Goal: Task Accomplishment & Management: Use online tool/utility

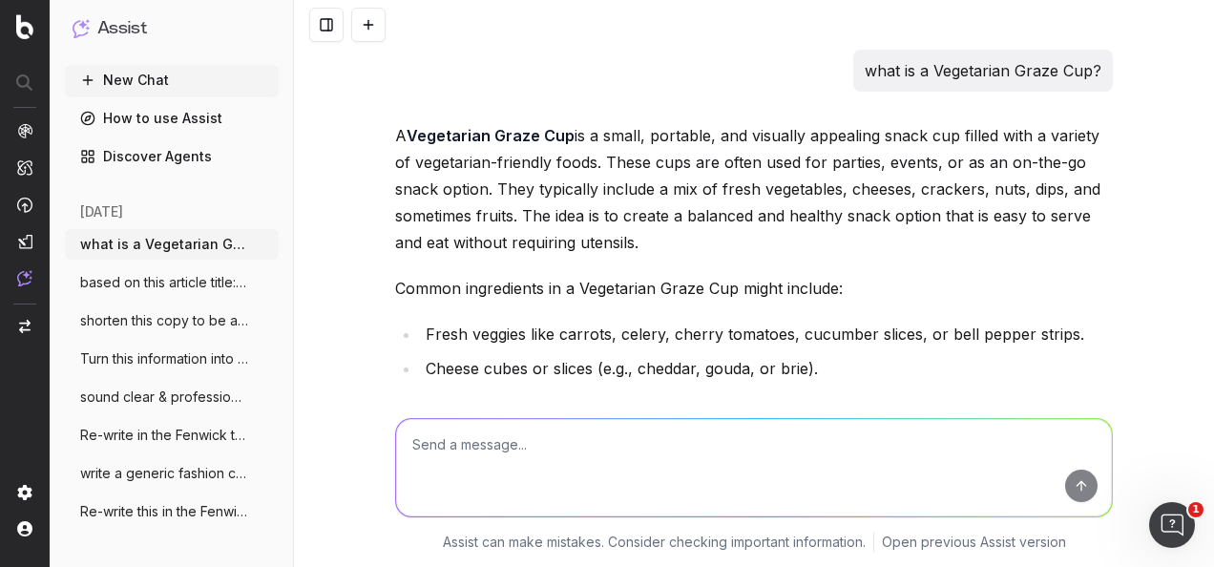
scroll to position [968, 0]
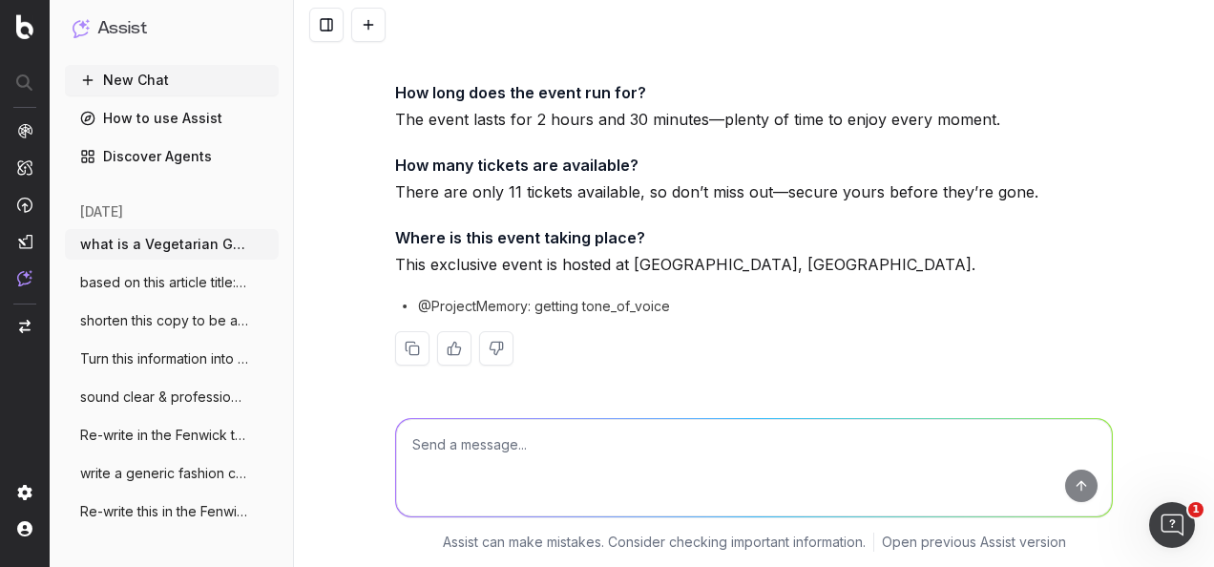
click at [206, 246] on span "what is a Vegetarian Graze Cup?" at bounding box center [164, 244] width 168 height 19
click at [649, 445] on textarea at bounding box center [754, 467] width 716 height 97
paste textarea "SL: Your Rewards await... PT: Birthday benefits you'll love."
type textarea "optimise this title: SL: Your Rewards await... PT: Birthday benefits you'll lov…"
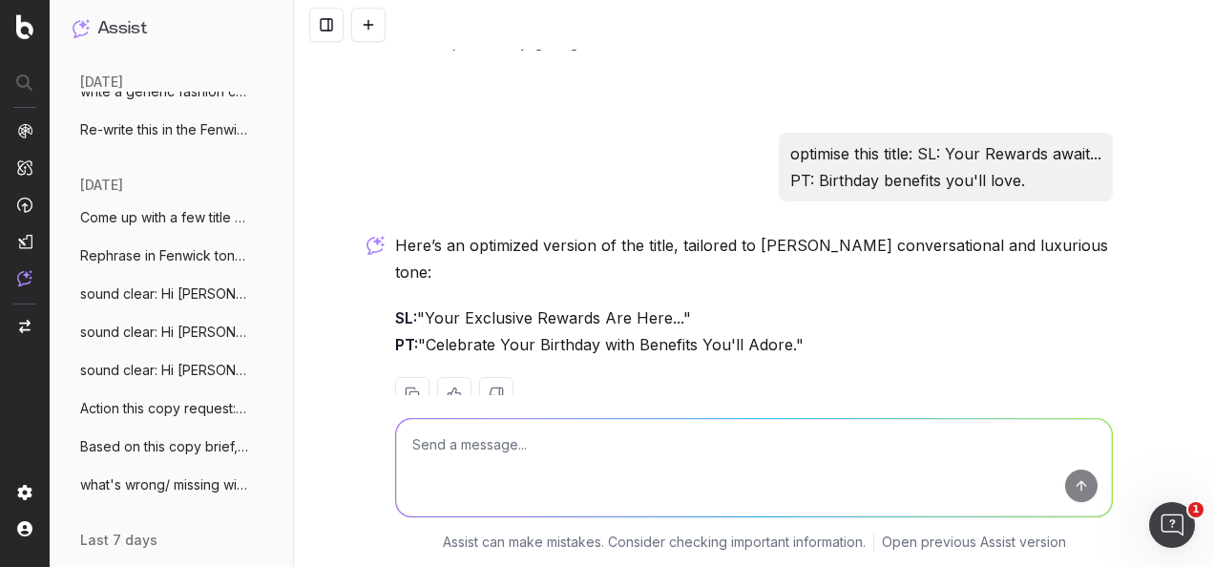
scroll to position [1315, 0]
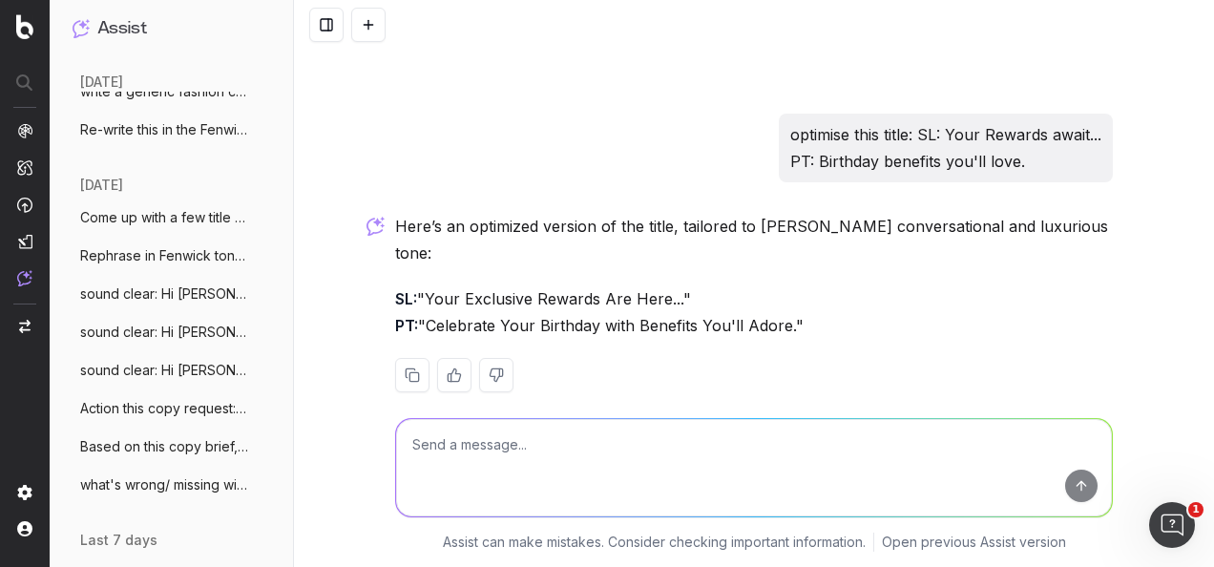
drag, startPoint x: 776, startPoint y: 300, endPoint x: 421, endPoint y: 303, distance: 355.0
click at [421, 303] on p "SL: "Your Exclusive Rewards Are Here..." PT: "Celebrate Your Birthday with Bene…" at bounding box center [754, 311] width 718 height 53
drag, startPoint x: 421, startPoint y: 303, endPoint x: 460, endPoint y: 300, distance: 39.3
copy p "Celebrate Your Birthday with Benefits You'll Adore.""
click at [578, 483] on textarea at bounding box center [754, 467] width 716 height 97
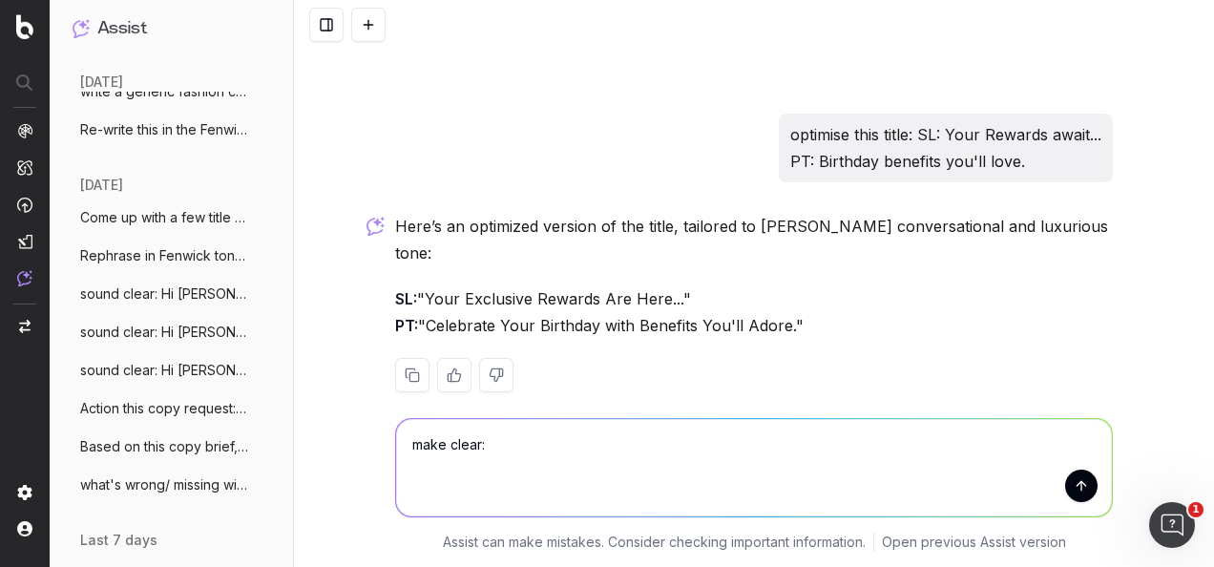
paste textarea "SL: Your Rewards await... PT:Celebrate Your Birthday with Benefits You'll Adore."
type textarea "make clear: SL: Your Rewards await... PT:Celebrate Your Birthday with Benefits …"
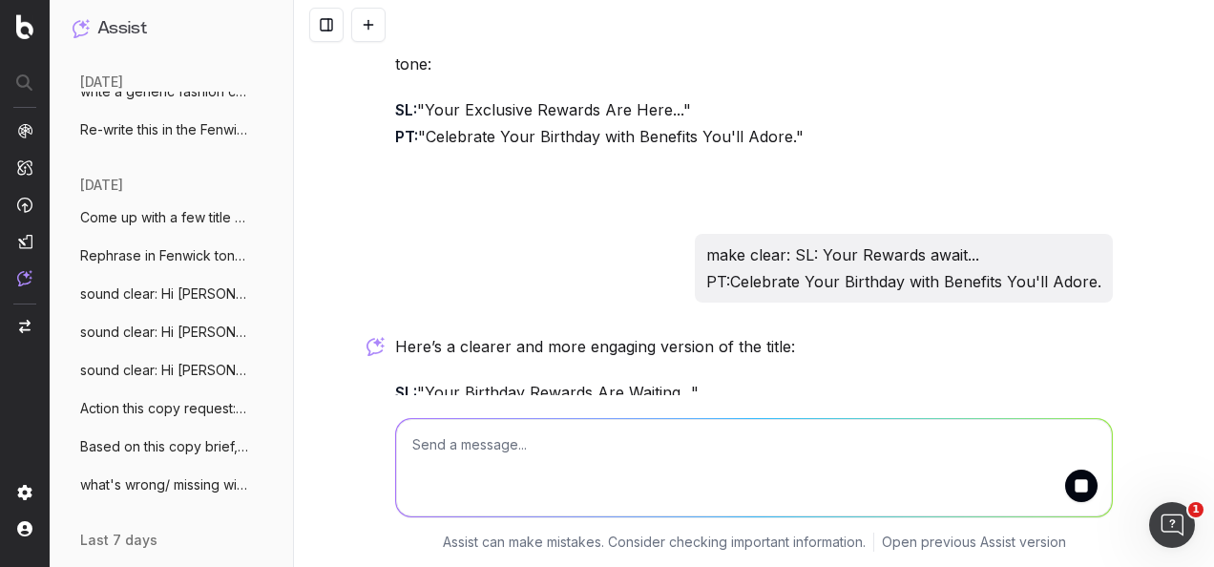
scroll to position [1533, 0]
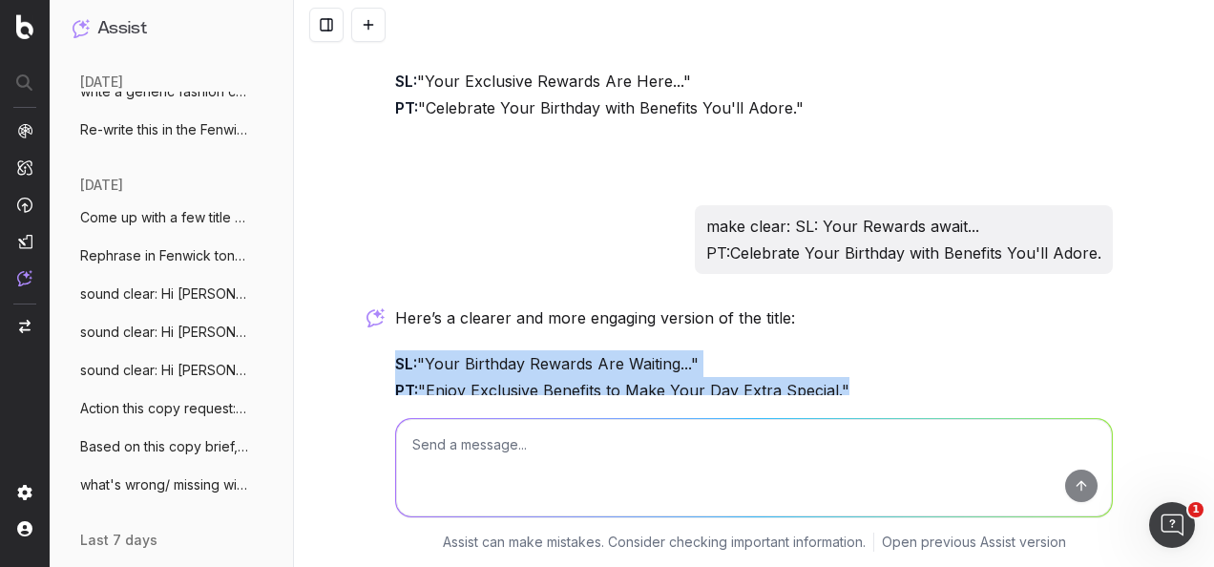
drag, startPoint x: 833, startPoint y: 363, endPoint x: 384, endPoint y: 331, distance: 450.6
drag, startPoint x: 384, startPoint y: 331, endPoint x: 427, endPoint y: 349, distance: 46.6
copy p "SL: "Your Birthday Rewards Are Waiting..." PT: "Enjoy Exclusive Benefits to Mak…"
